Goal: Transaction & Acquisition: Purchase product/service

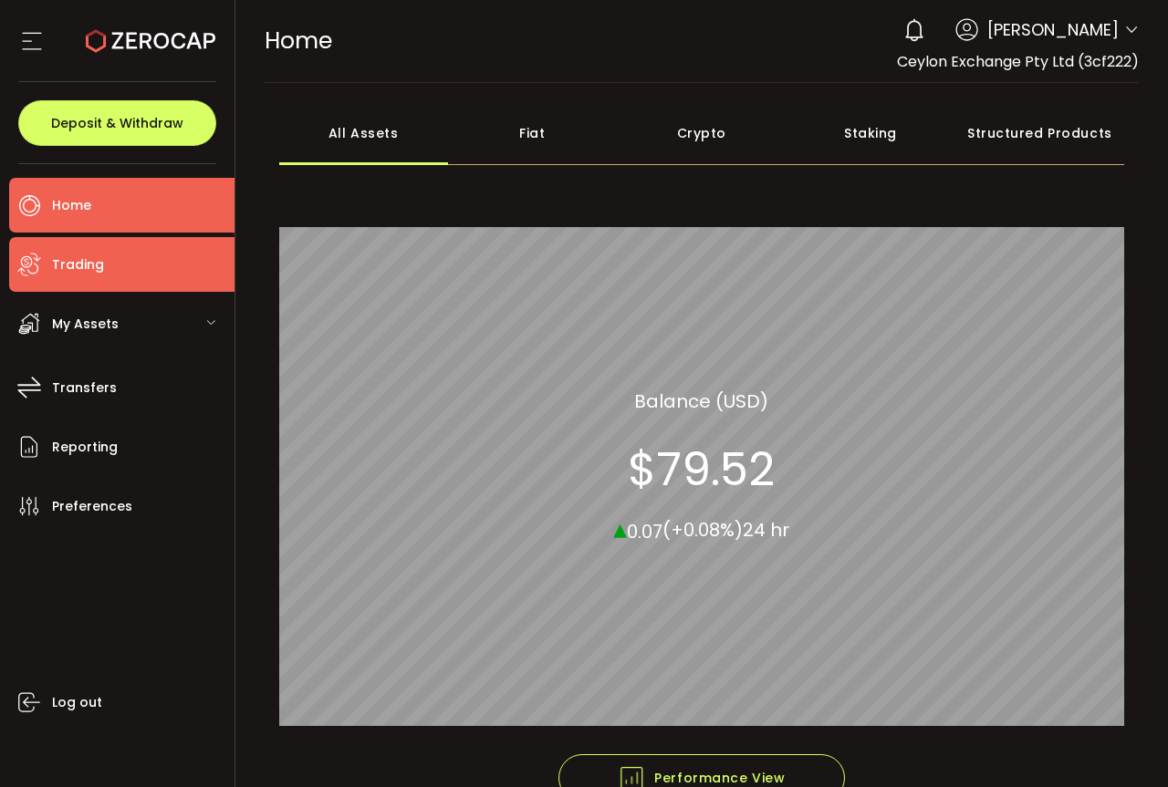
click at [140, 237] on li "Trading" at bounding box center [121, 264] width 225 height 55
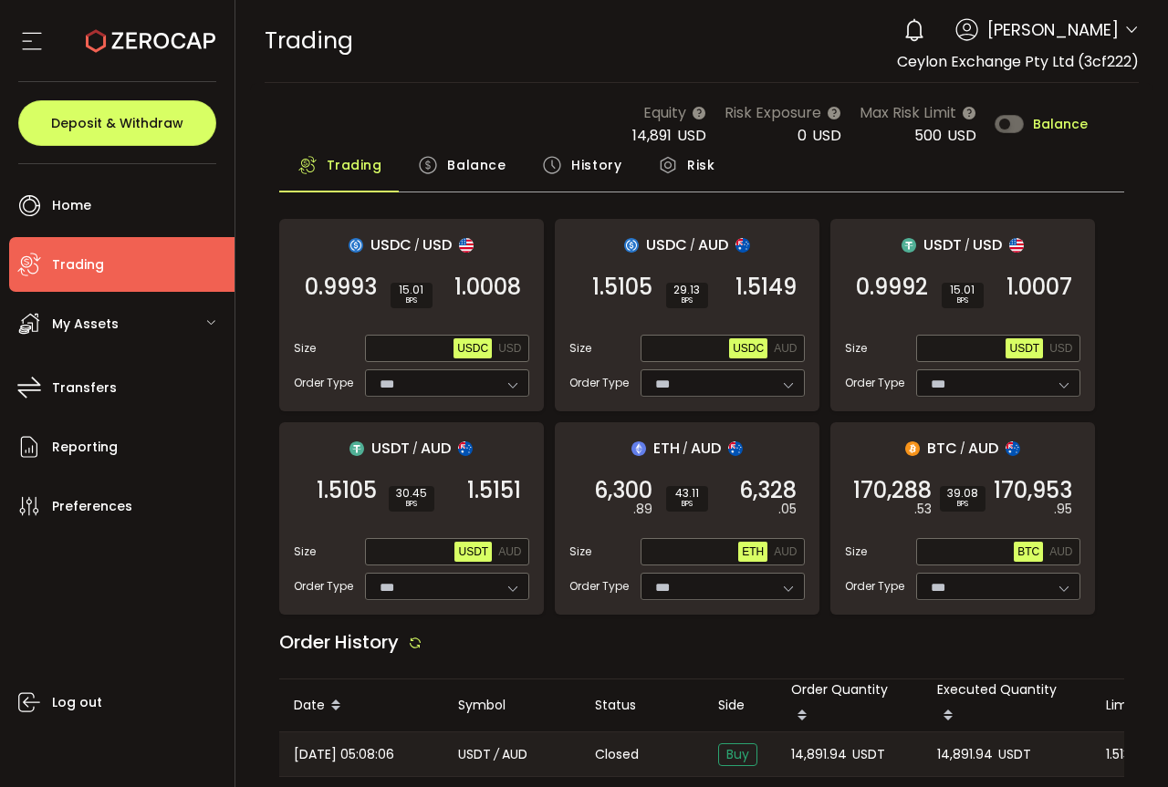
type input "***"
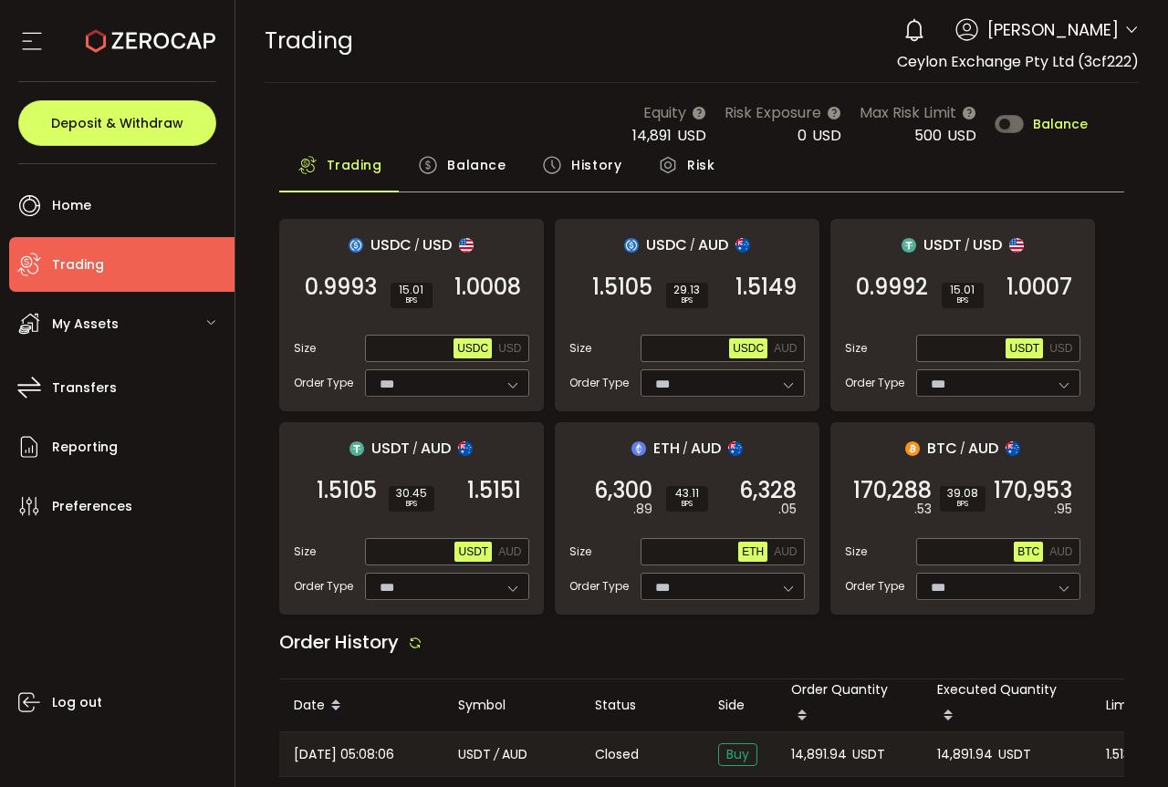
type input "***"
click at [1068, 118] on span "Balance" at bounding box center [1060, 124] width 55 height 13
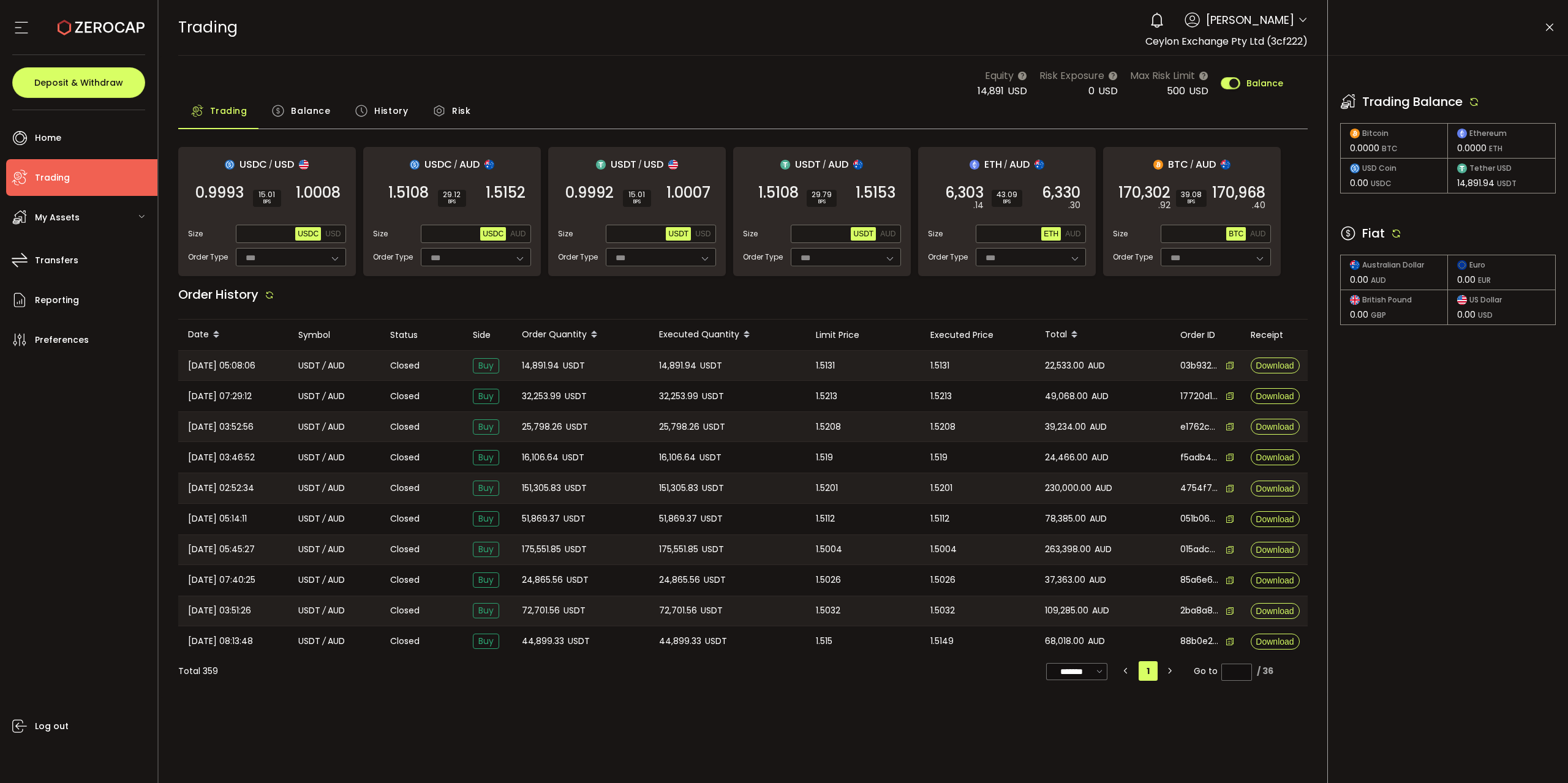
click at [783, 228] on icon at bounding box center [1396, 233] width 11 height 11
click at [783, 101] on icon at bounding box center [1474, 101] width 11 height 11
click at [783, 221] on div "Trading Balance Bitcoin 0.0000 BTC Ethereum 0.0000 ETH USD Coin 0.00 USDC Tethe…" at bounding box center [1448, 197] width 240 height 282
click at [783, 234] on icon at bounding box center [1396, 233] width 11 height 11
click at [783, 103] on icon at bounding box center [1474, 101] width 11 height 11
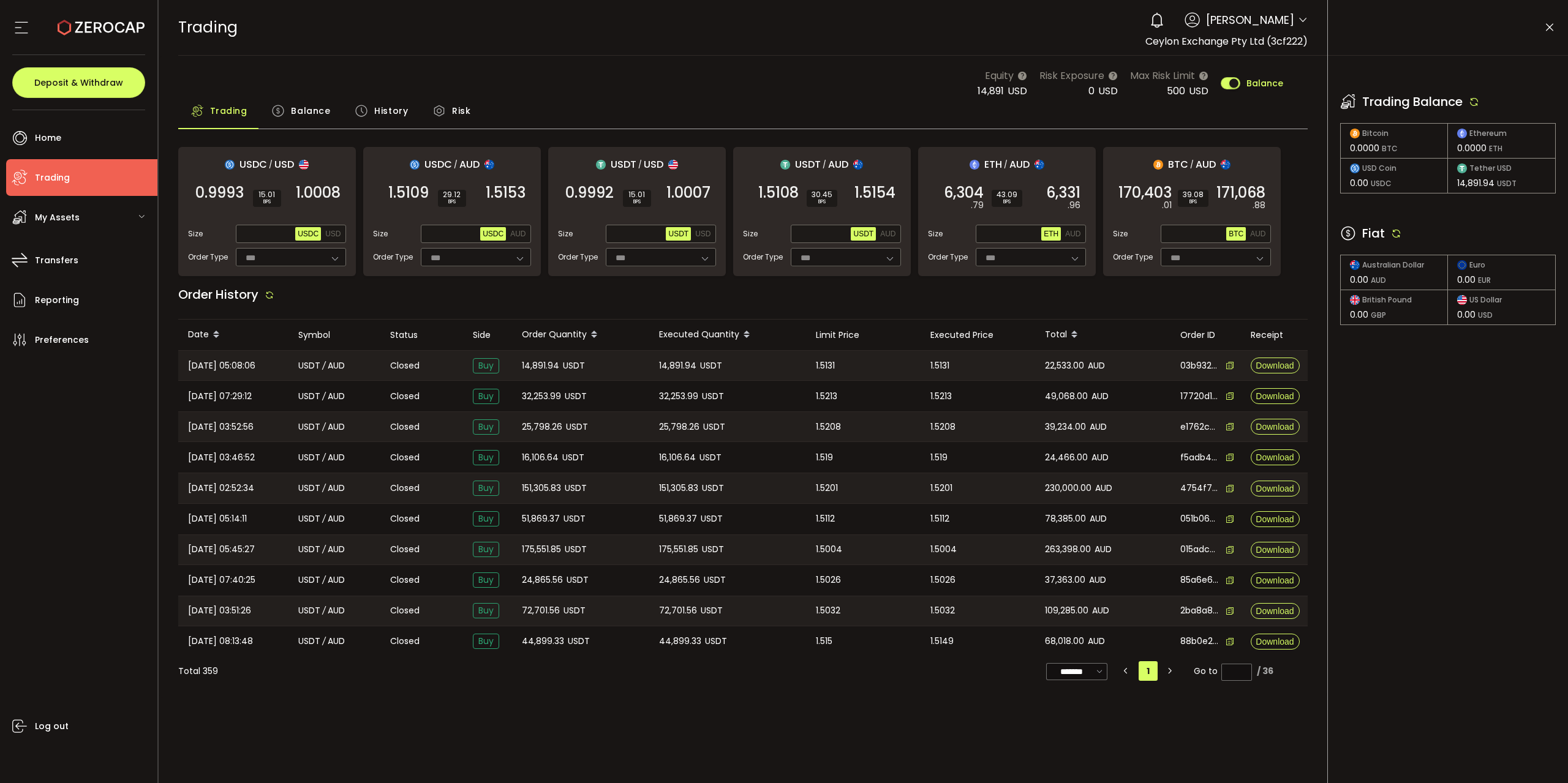
click at [783, 207] on div "Trading Balance Bitcoin 0.0000 BTC Ethereum 0.0000 ETH USD Coin 0.00 USDC Tethe…" at bounding box center [1448, 197] width 240 height 282
click at [783, 230] on icon at bounding box center [1396, 233] width 11 height 11
click at [783, 102] on icon at bounding box center [1474, 101] width 11 height 11
click at [783, 235] on icon at bounding box center [1396, 233] width 11 height 11
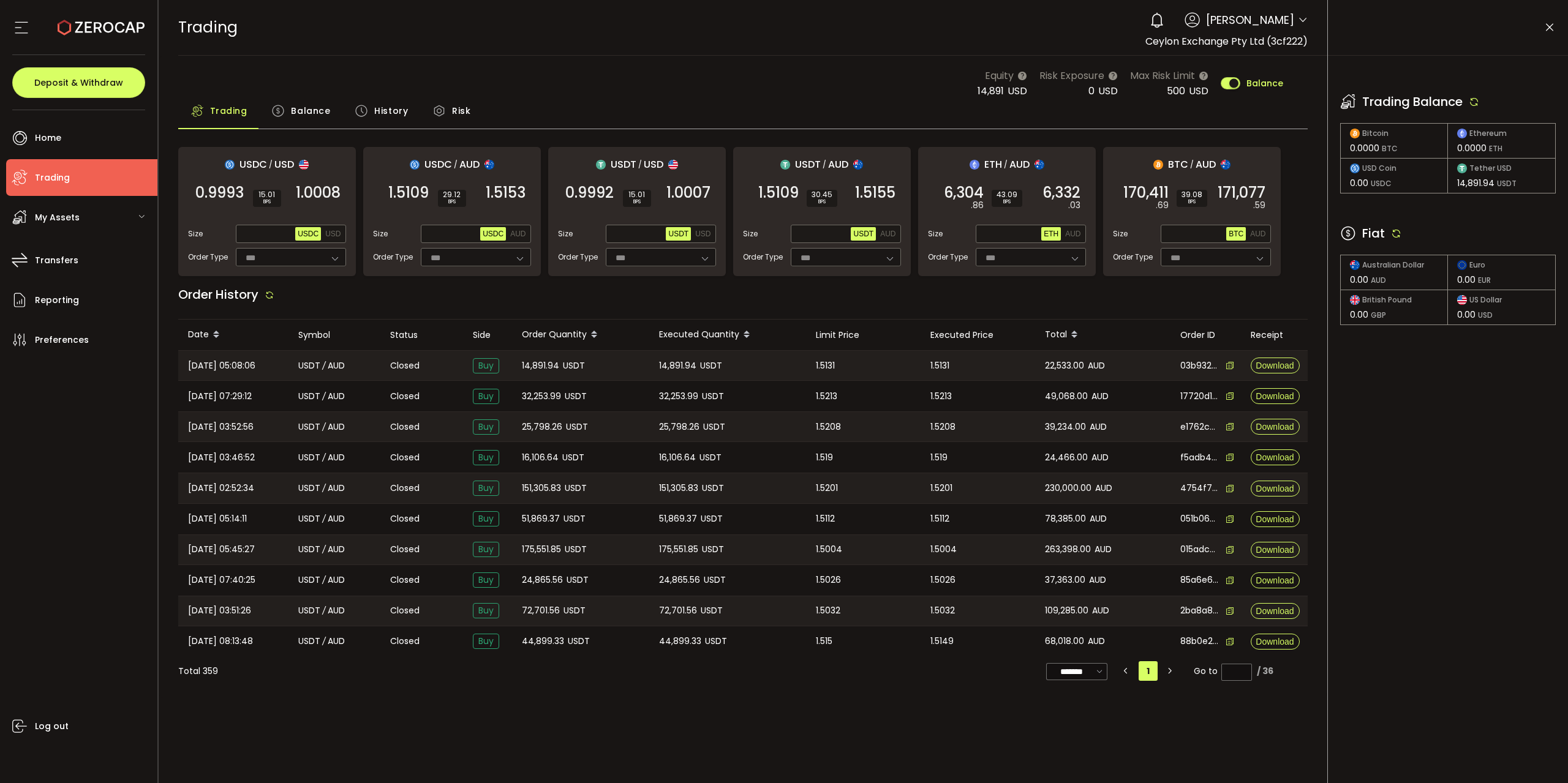
click at [783, 100] on icon at bounding box center [1474, 101] width 11 height 11
click at [783, 234] on icon at bounding box center [1396, 233] width 11 height 11
click at [783, 236] on icon at bounding box center [1396, 233] width 11 height 11
click at [783, 101] on icon at bounding box center [1474, 101] width 11 height 11
click at [783, 236] on icon at bounding box center [1396, 233] width 11 height 11
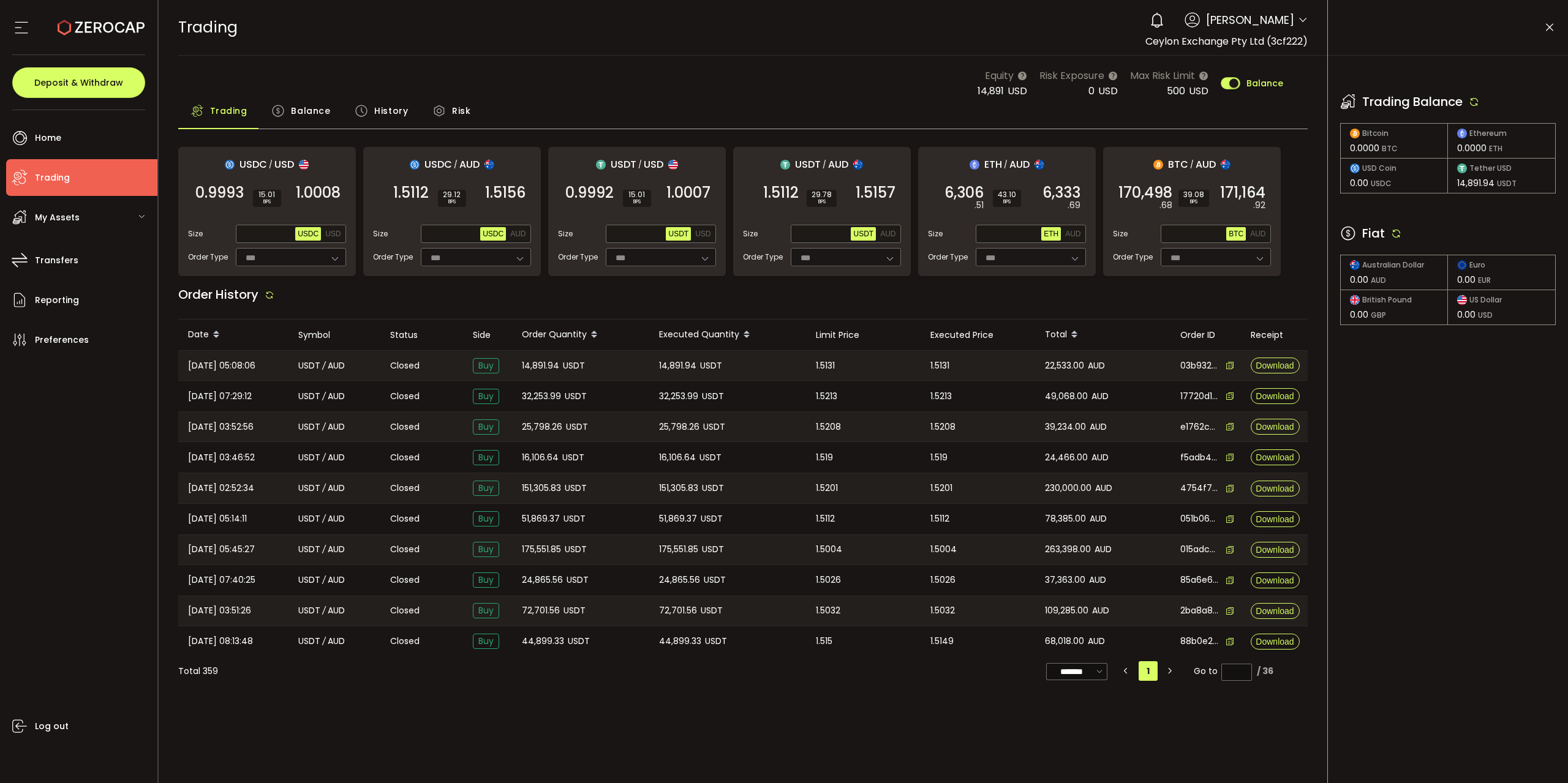
click at [783, 236] on icon at bounding box center [1396, 233] width 11 height 11
click at [783, 103] on icon at bounding box center [1474, 101] width 11 height 11
click at [783, 234] on icon at bounding box center [1396, 233] width 11 height 11
click at [783, 233] on icon at bounding box center [1396, 233] width 11 height 11
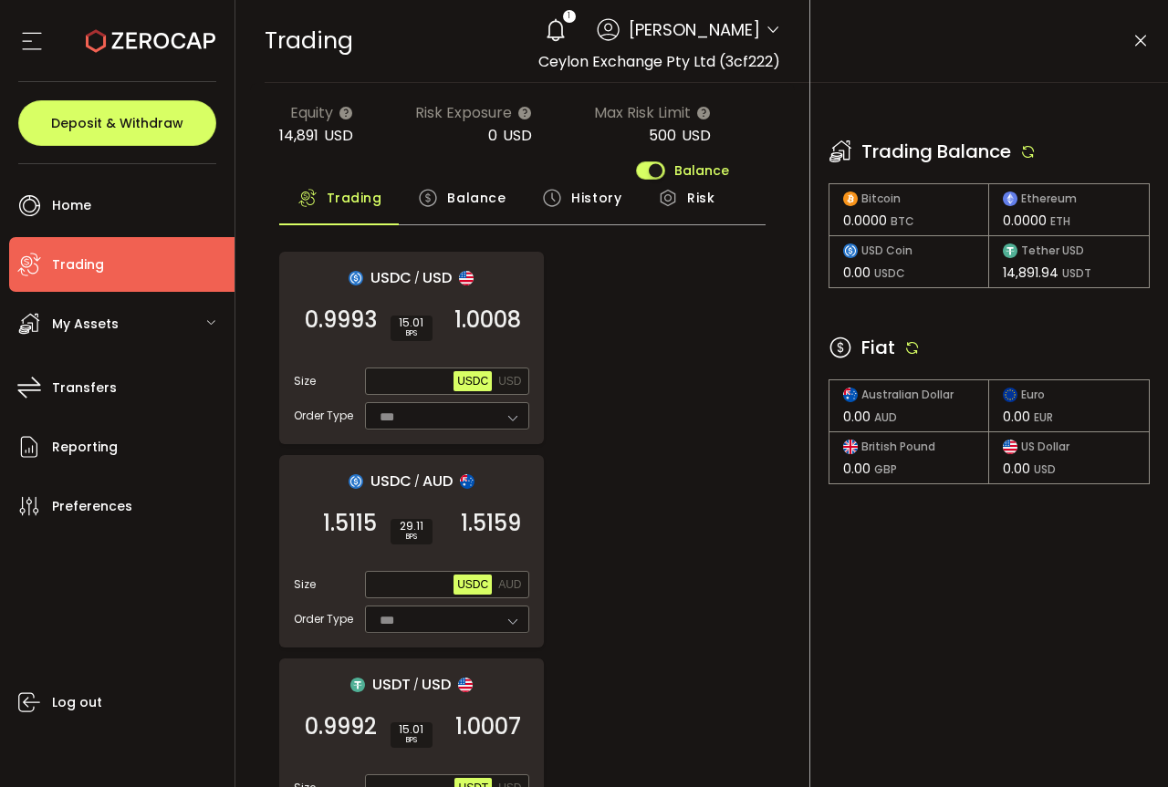
click at [911, 347] on icon at bounding box center [912, 347] width 16 height 16
click at [910, 352] on icon at bounding box center [912, 347] width 16 height 16
click at [922, 351] on div "Fiat" at bounding box center [988, 347] width 321 height 27
click at [915, 349] on icon at bounding box center [912, 347] width 16 height 16
click at [1032, 148] on icon at bounding box center [1028, 151] width 16 height 16
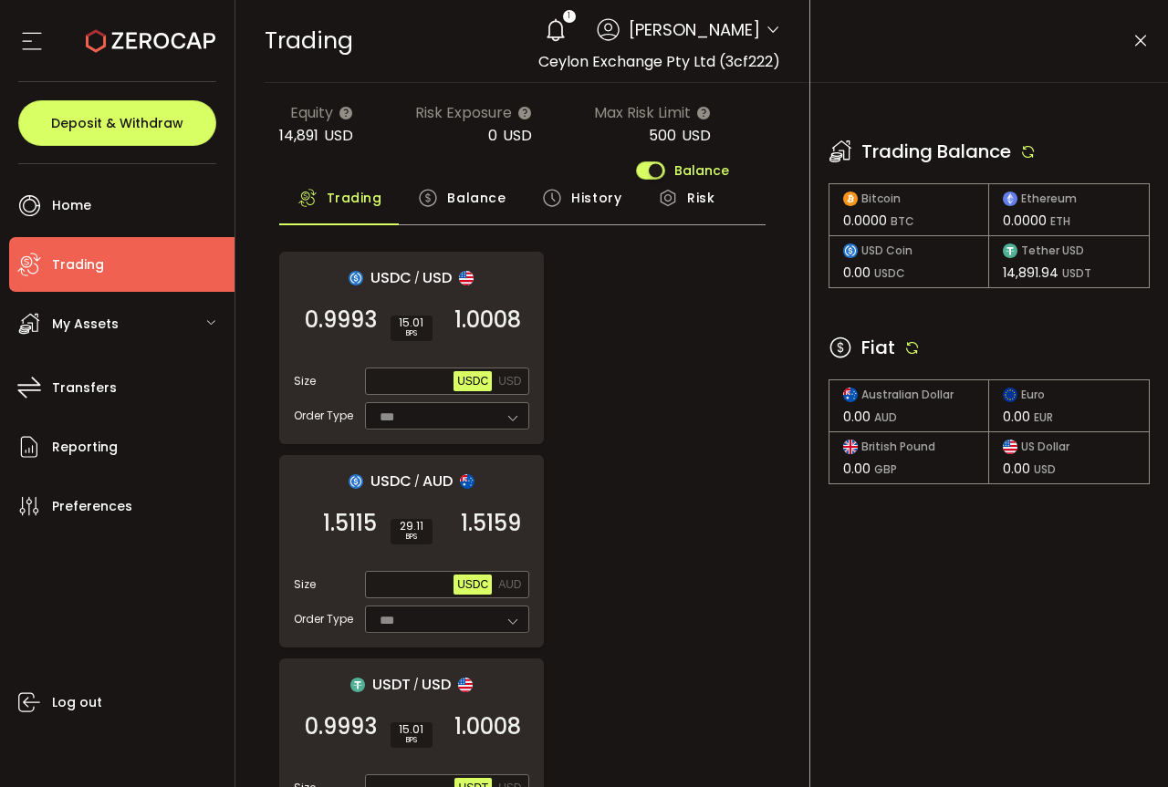
click at [914, 345] on icon at bounding box center [912, 347] width 16 height 16
click at [909, 351] on icon at bounding box center [912, 347] width 16 height 16
click at [907, 347] on icon at bounding box center [912, 347] width 16 height 16
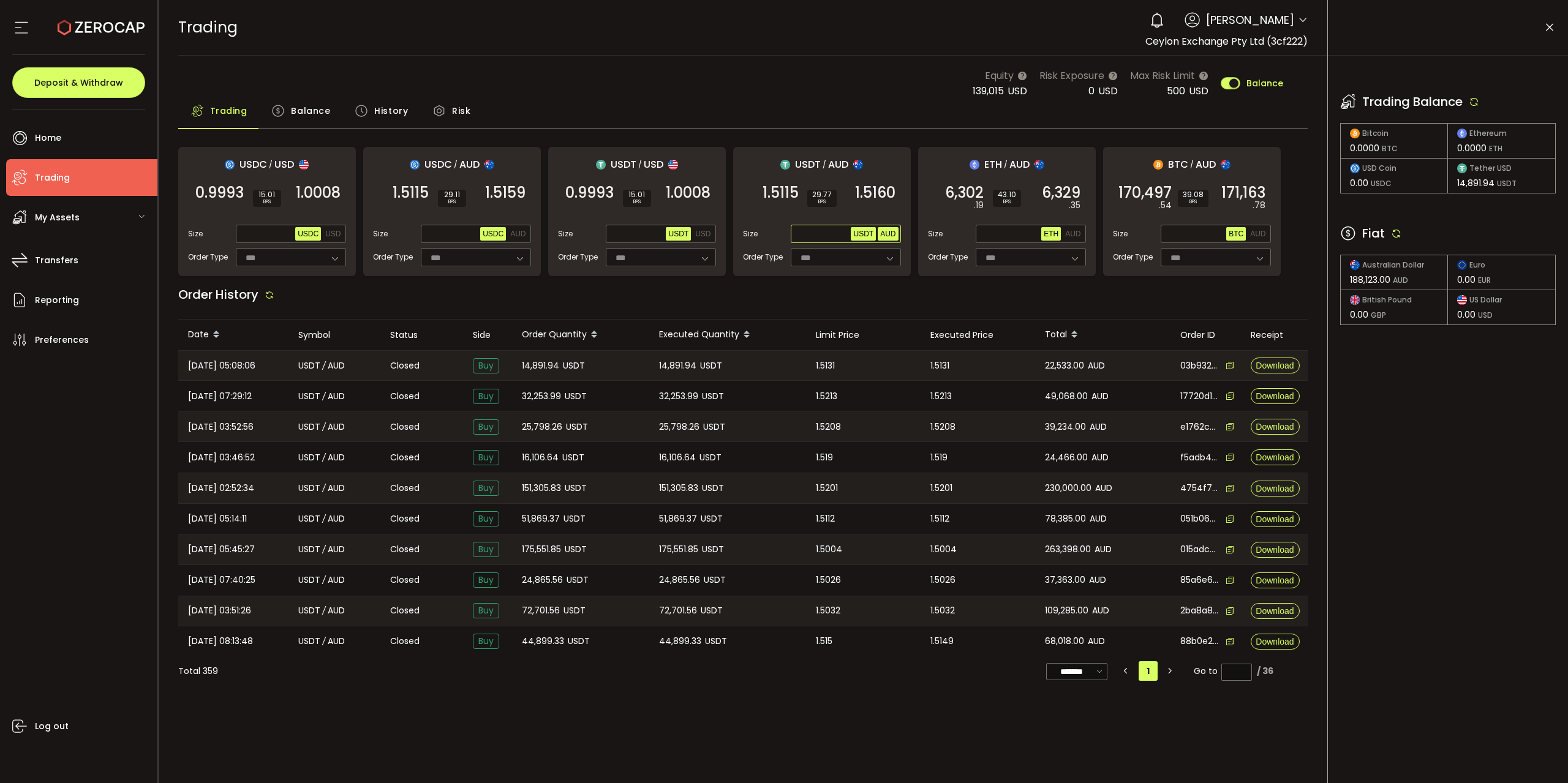
click at [783, 227] on button "AUD" at bounding box center [888, 234] width 20 height 13
click at [783, 229] on input "text" at bounding box center [822, 234] width 58 height 13
click at [783, 230] on span "Max" at bounding box center [840, 233] width 21 height 11
type input "********"
click at [783, 187] on span "1.5160" at bounding box center [875, 193] width 40 height 12
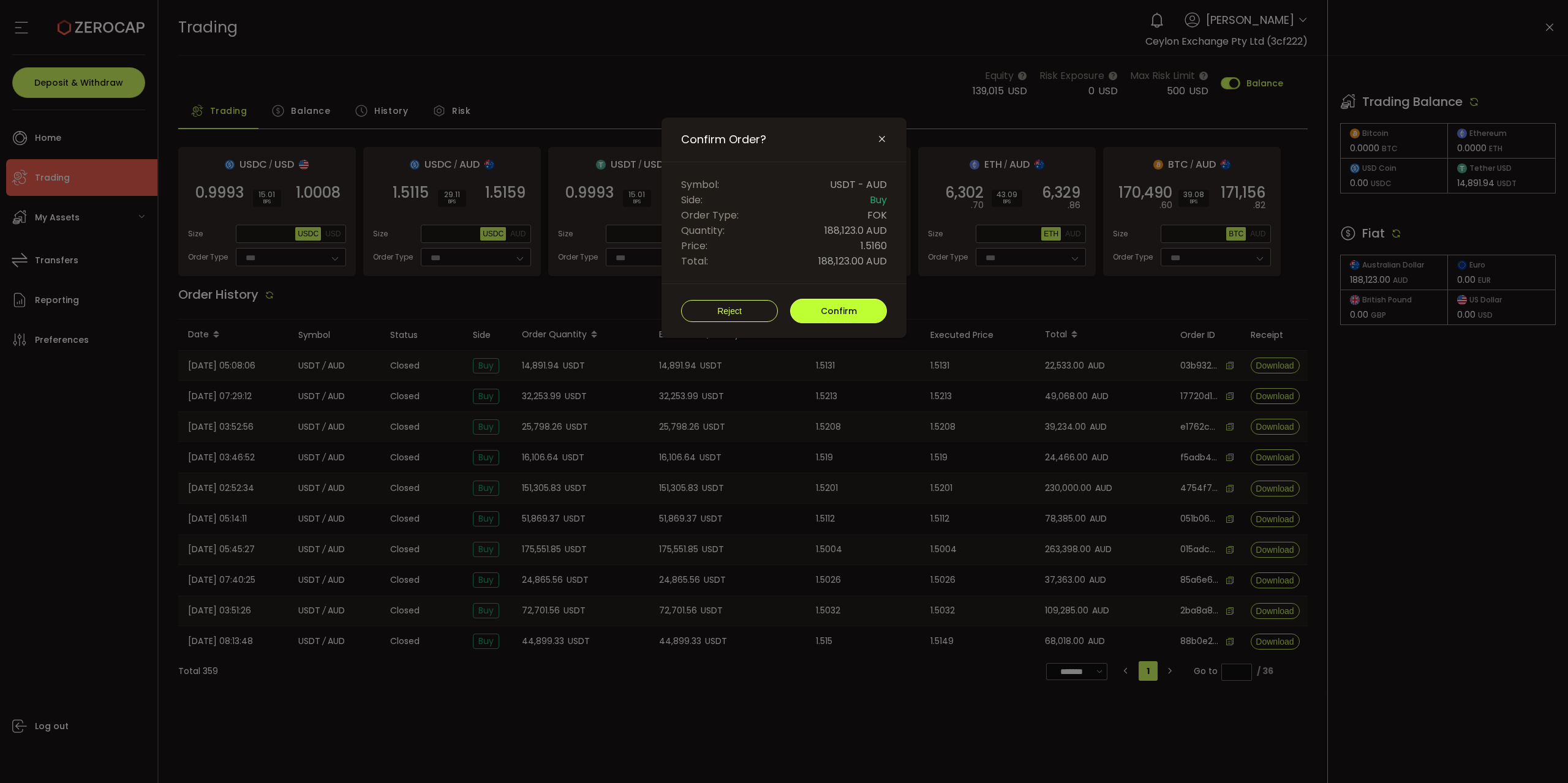
click at [783, 311] on button "Confirm" at bounding box center [838, 311] width 97 height 24
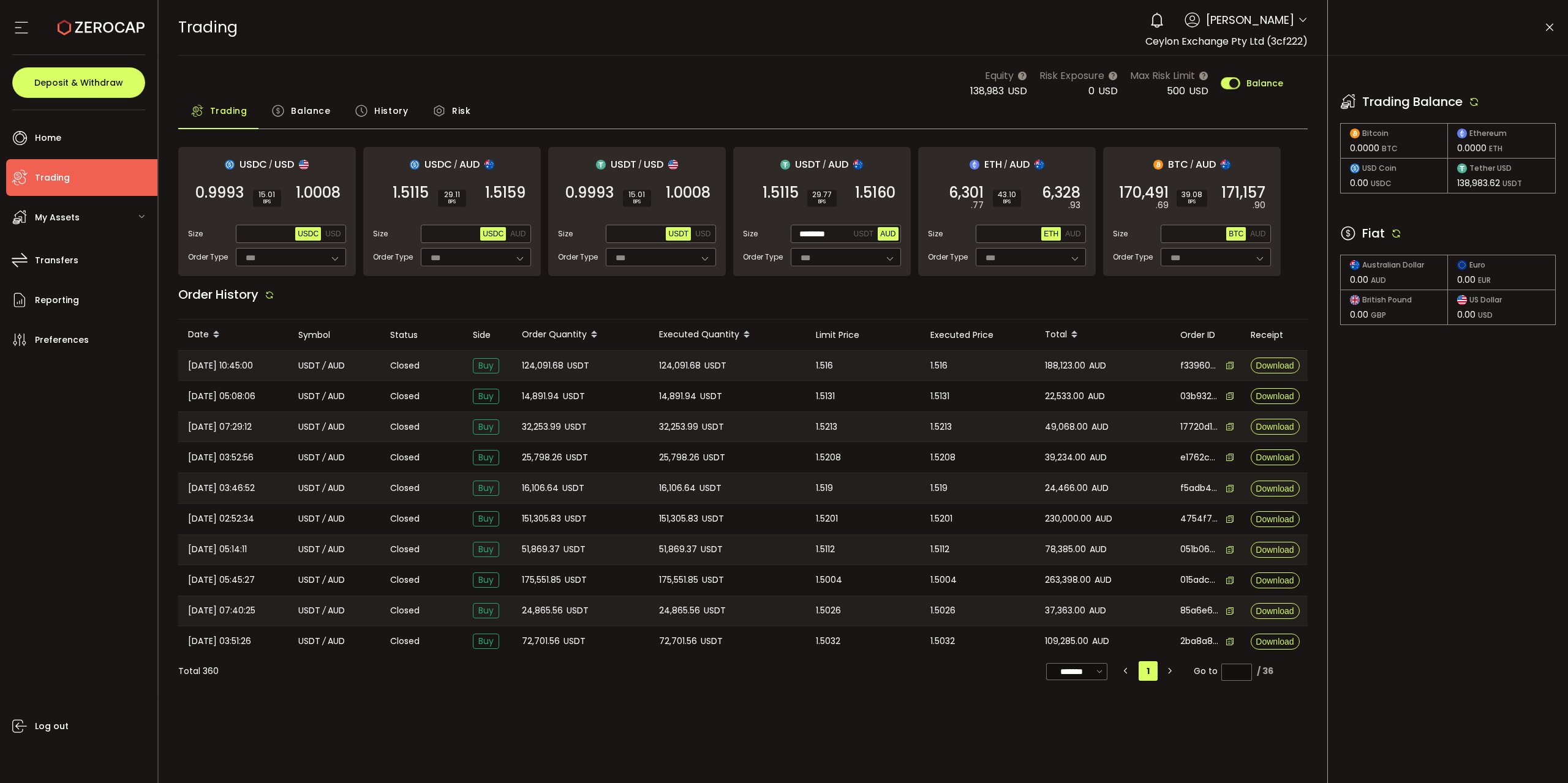
click at [315, 107] on span "Balance" at bounding box center [310, 111] width 39 height 24
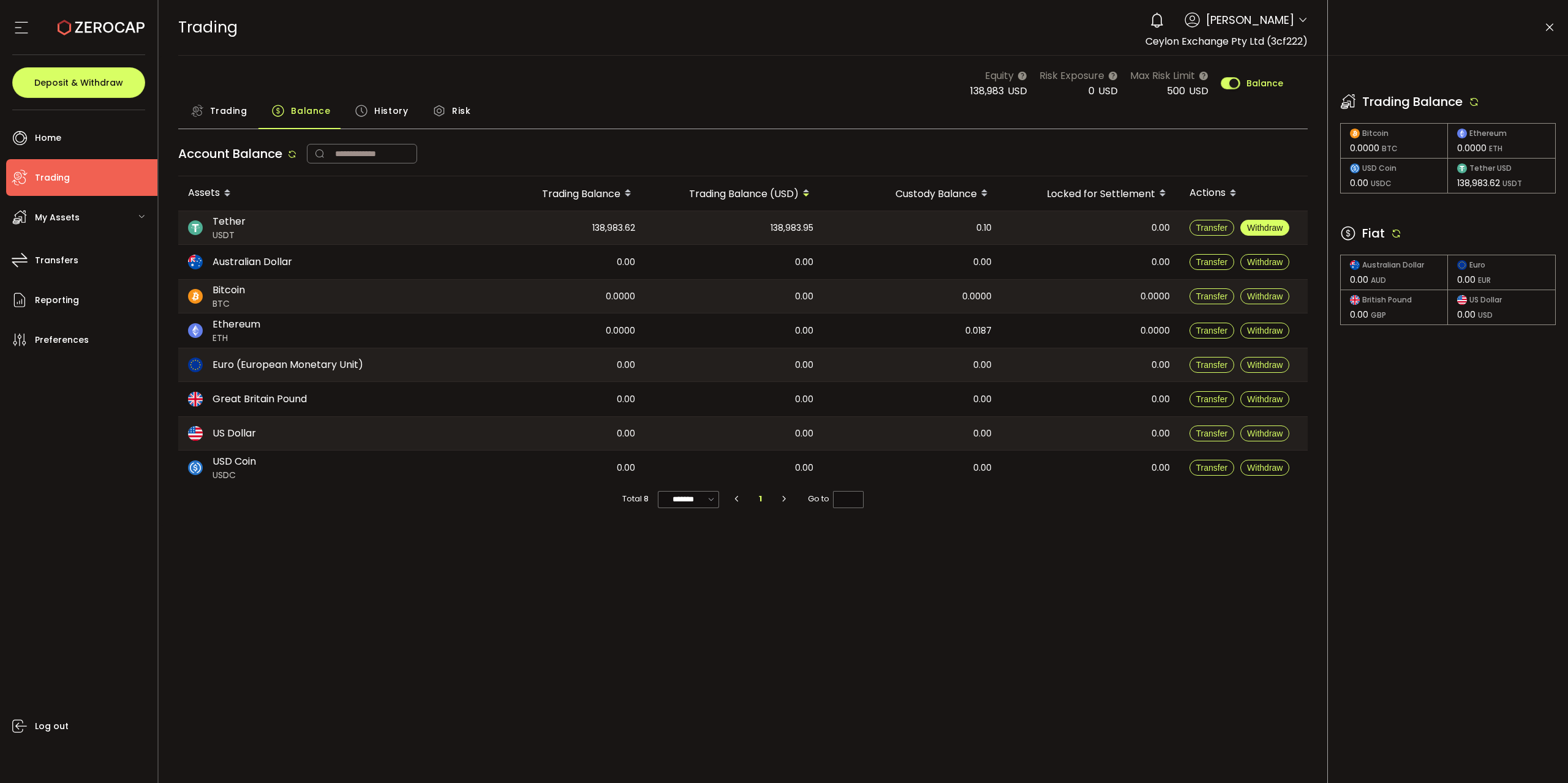
click at [783, 223] on span "Withdraw" at bounding box center [1265, 227] width 36 height 10
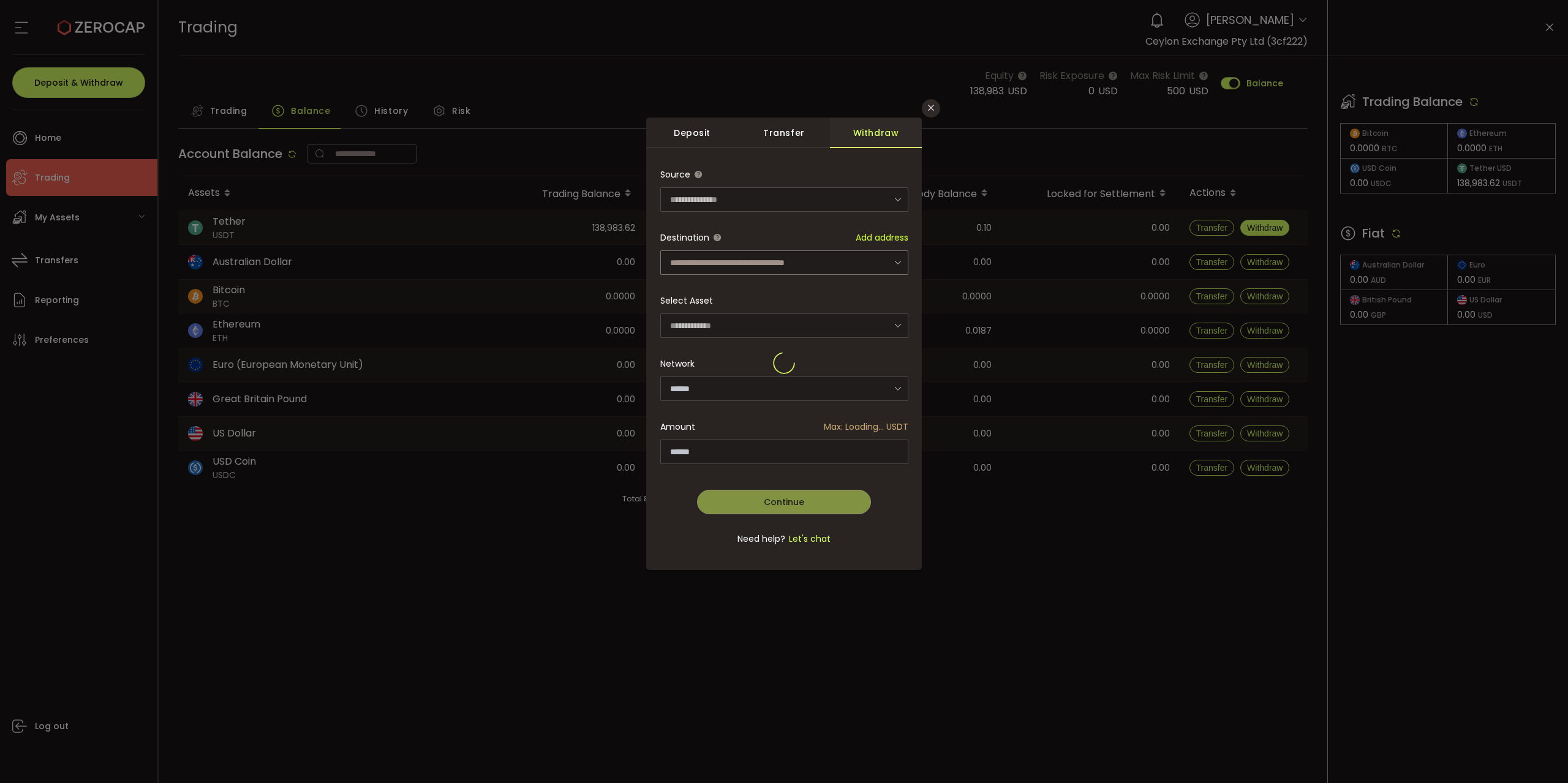
type input "****"
click at [783, 255] on input "dialog" at bounding box center [785, 262] width 248 height 24
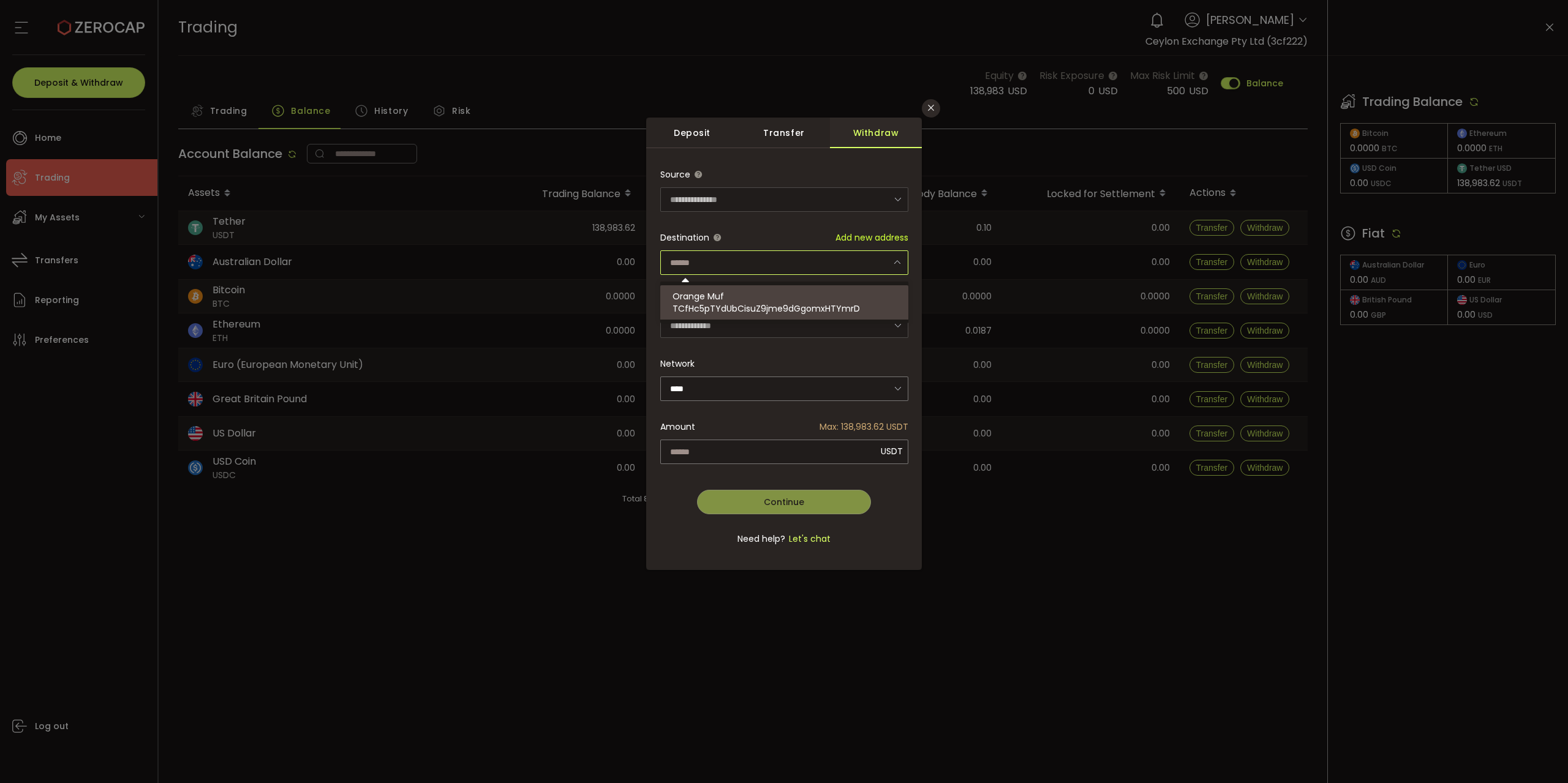
click at [783, 308] on span "TCfHc5pTYdUbCisuZ9jme9dGgomxHTYmrD" at bounding box center [766, 309] width 187 height 12
type input "**********"
click at [783, 447] on div "**********" at bounding box center [785, 363] width 248 height 402
type input "**********"
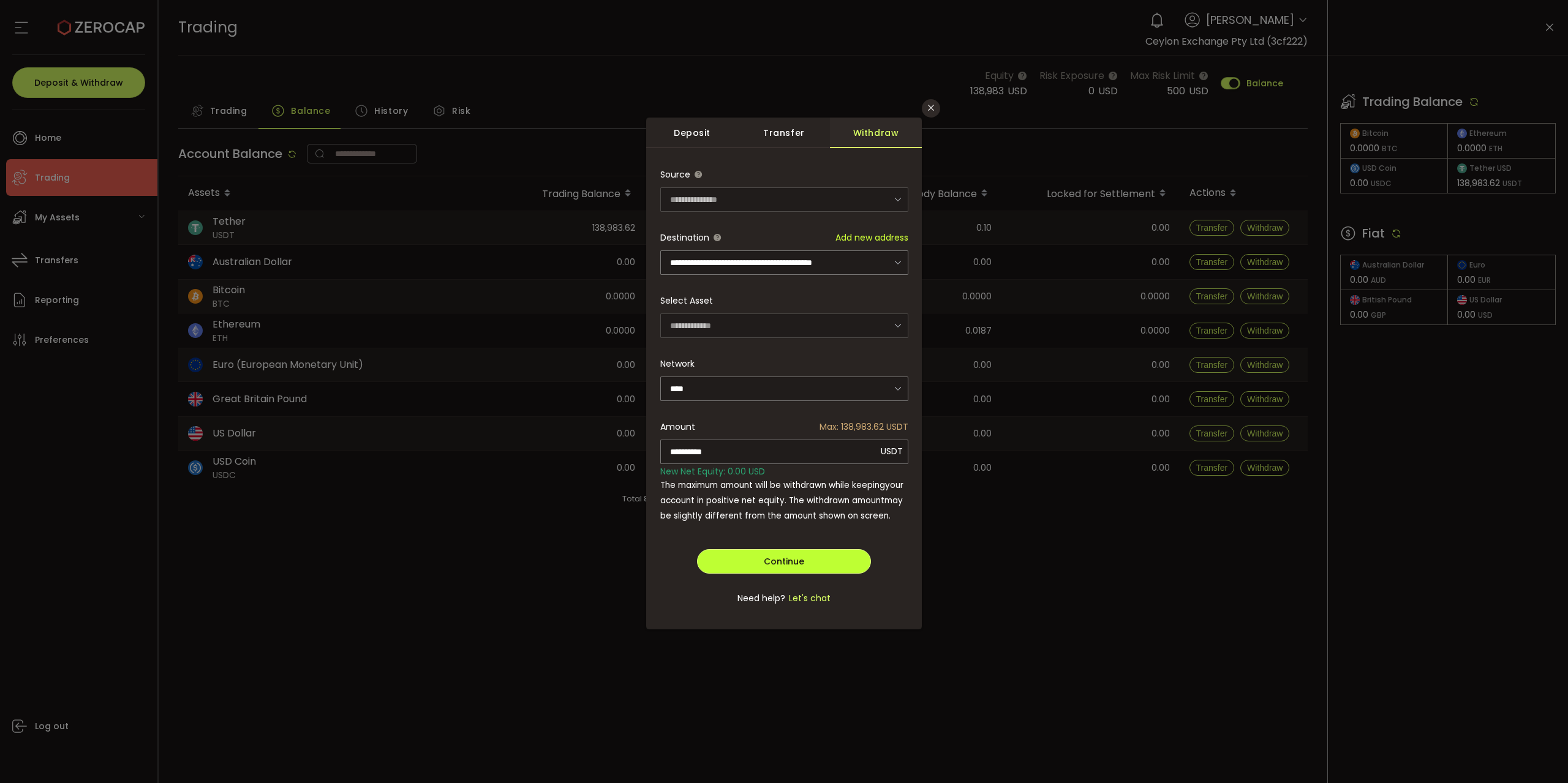
click at [773, 528] on span "Continue" at bounding box center [784, 562] width 40 height 12
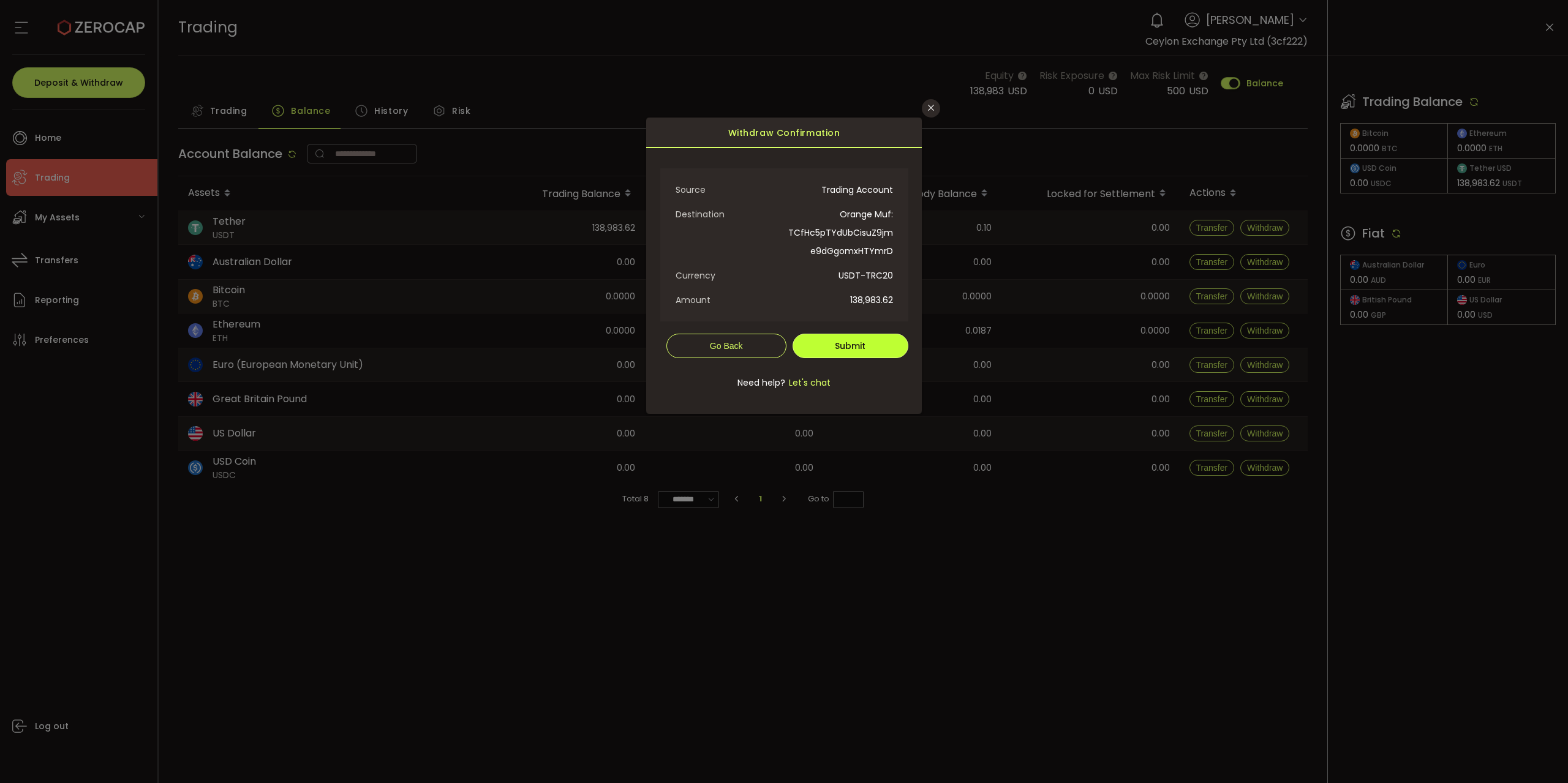
click at [783, 346] on span "Submit" at bounding box center [850, 346] width 31 height 12
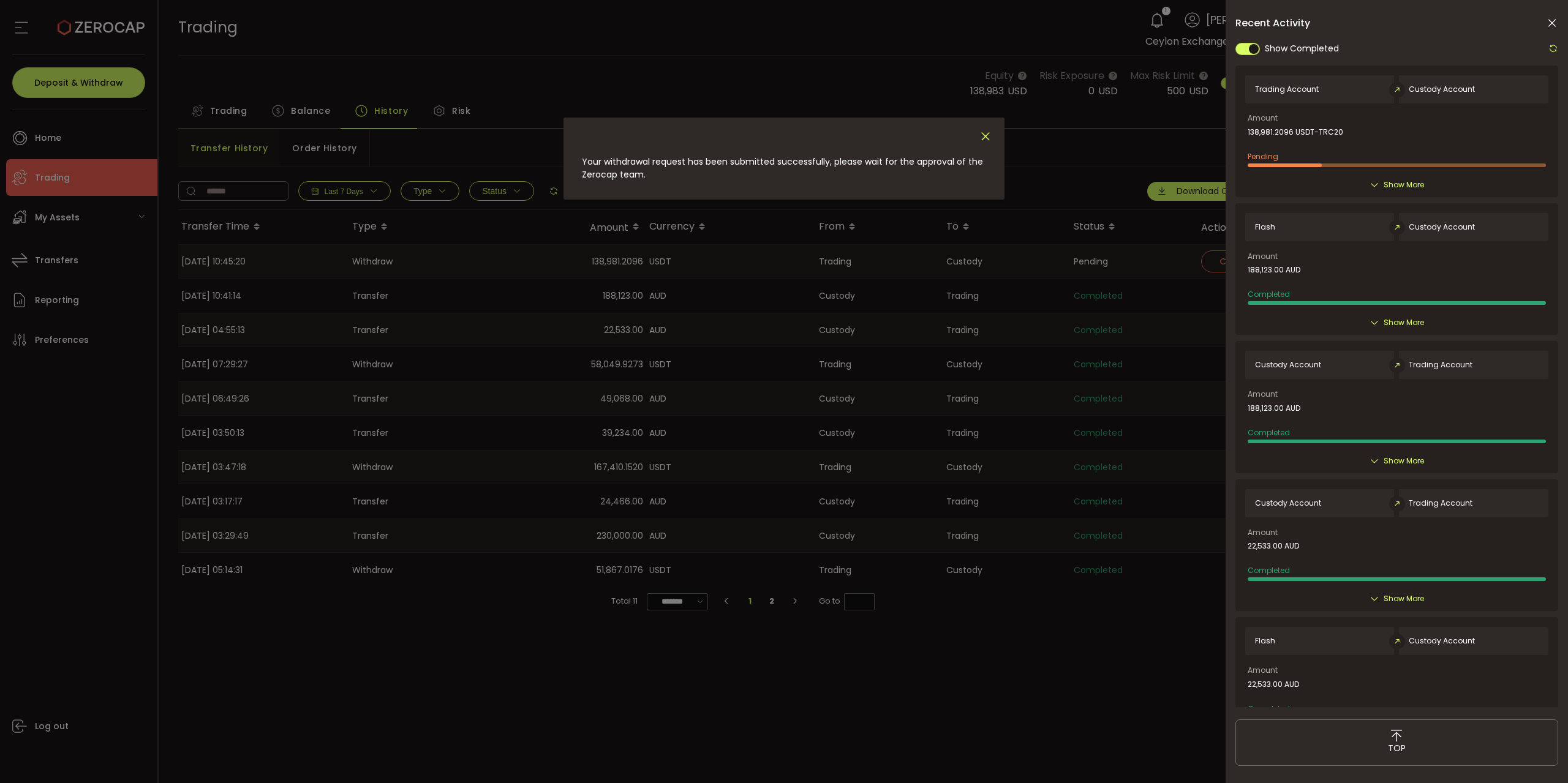
click at [783, 140] on icon "Close" at bounding box center [985, 136] width 13 height 13
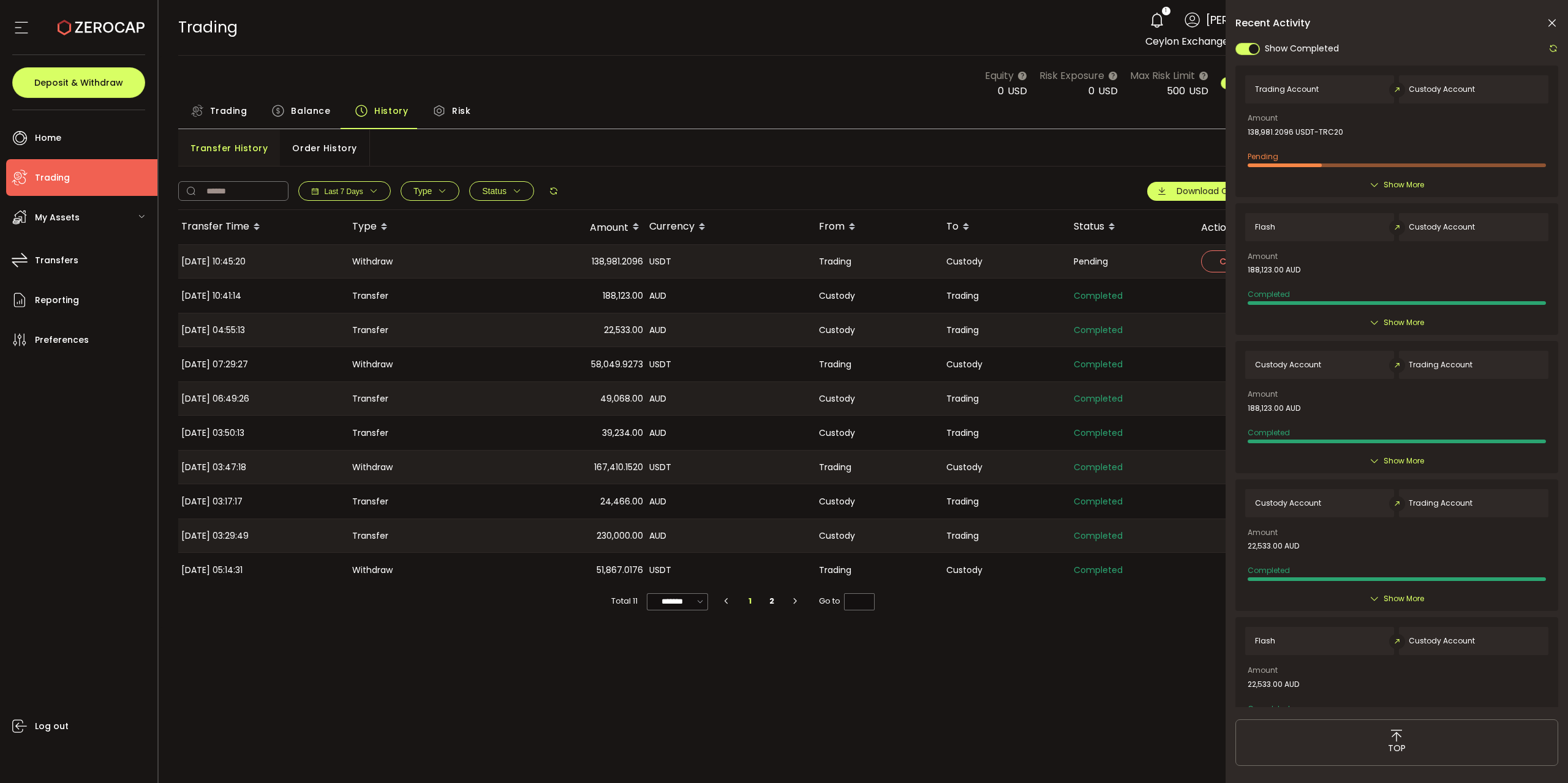
click at [783, 20] on icon at bounding box center [1552, 23] width 12 height 12
